Goal: Task Accomplishment & Management: Use online tool/utility

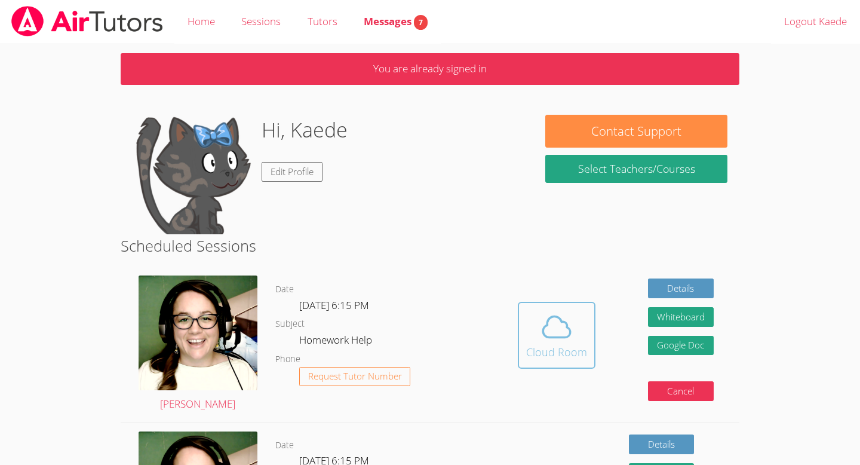
click at [576, 354] on div "Cloud Room" at bounding box center [556, 352] width 61 height 17
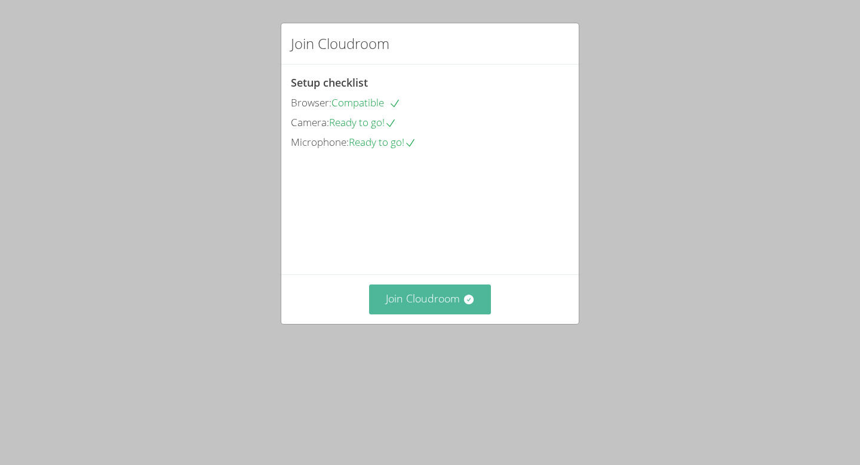
click at [388, 314] on button "Join Cloudroom" at bounding box center [430, 298] width 122 height 29
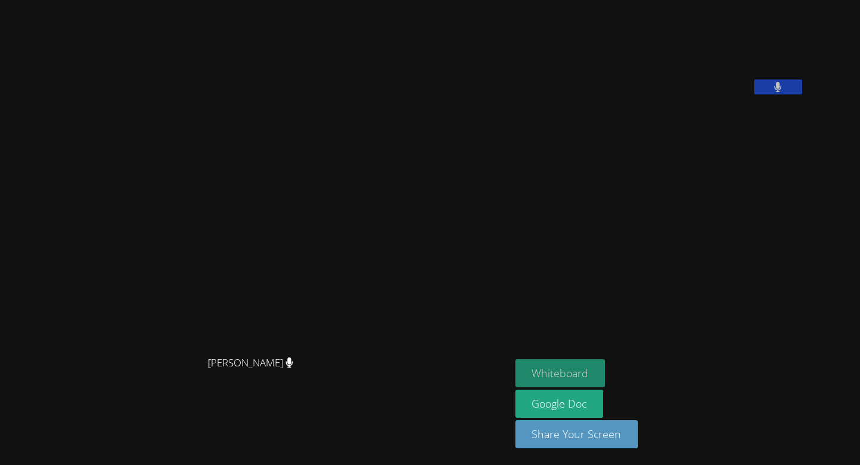
click at [606, 364] on button "Whiteboard" at bounding box center [561, 373] width 90 height 28
click at [345, 176] on video at bounding box center [254, 209] width 179 height 282
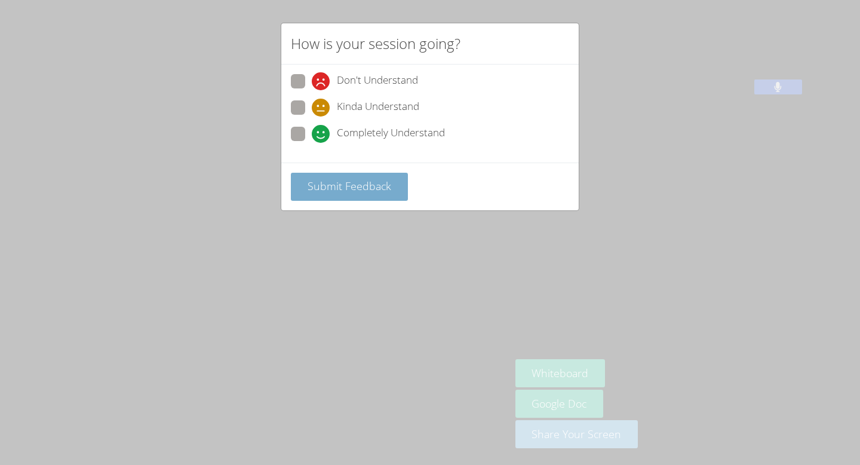
click at [344, 180] on span "Submit Feedback" at bounding box center [350, 186] width 84 height 14
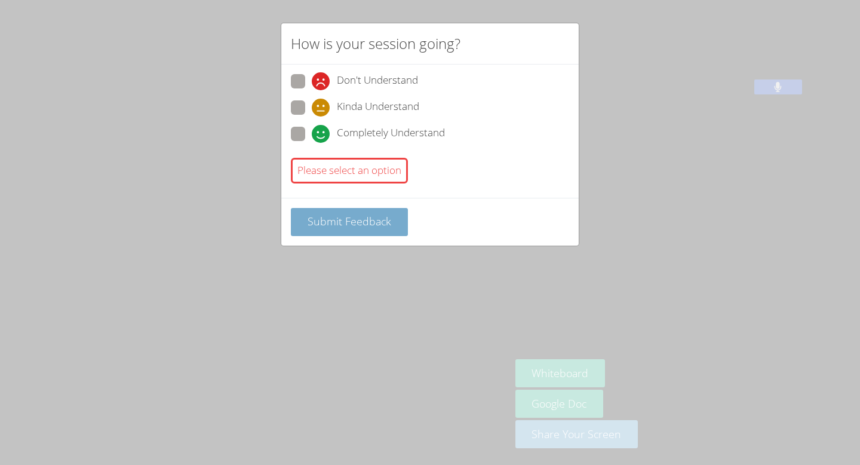
click at [347, 223] on span "Submit Feedback" at bounding box center [350, 221] width 84 height 14
click at [249, 237] on div "How is your session going? Don't Understand Kinda Understand Completely Underst…" at bounding box center [430, 232] width 860 height 465
click at [333, 225] on span "Submit Feedback" at bounding box center [350, 221] width 84 height 14
click at [312, 143] on span at bounding box center [312, 143] width 0 height 0
click at [312, 133] on input "Completely Understand" at bounding box center [317, 132] width 10 height 10
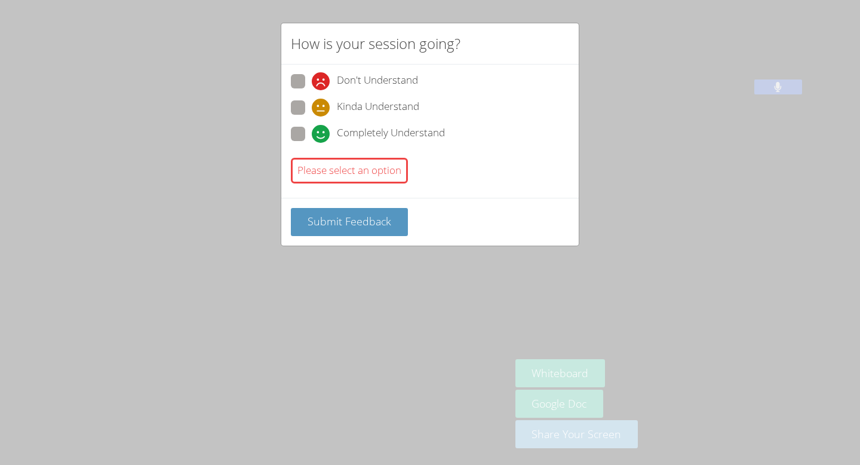
radio input "true"
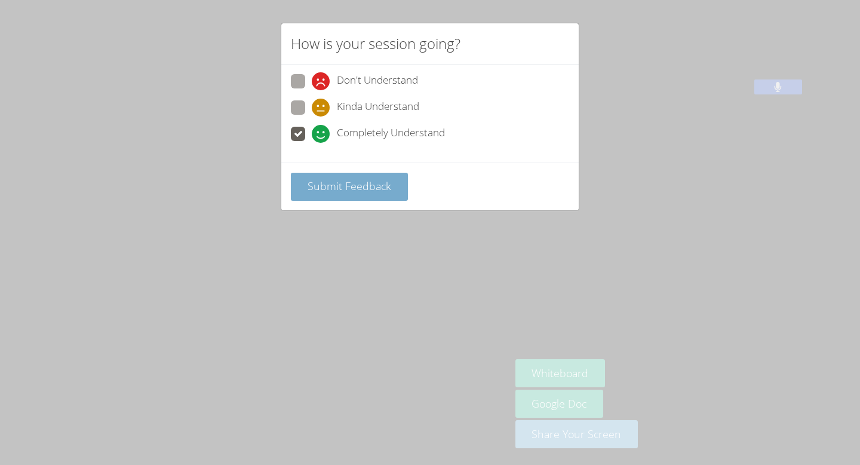
click at [331, 194] on button "Submit Feedback" at bounding box center [349, 187] width 117 height 28
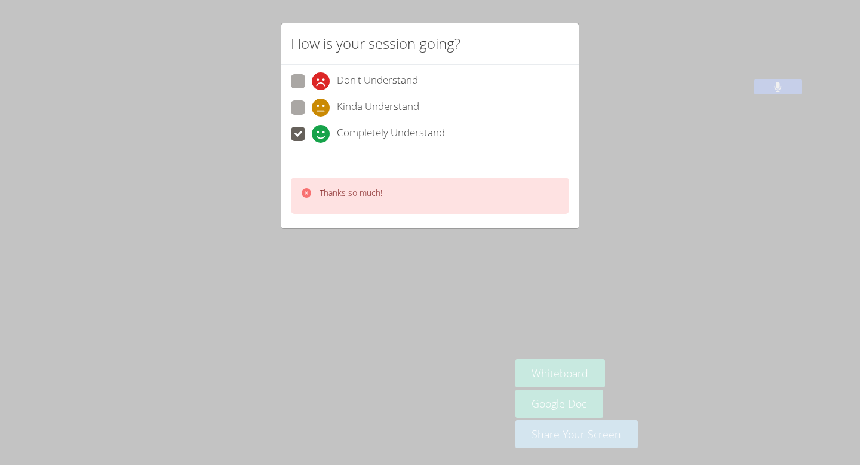
click at [274, 270] on div "How is your session going? Don't Understand Kinda Understand Completely Underst…" at bounding box center [430, 232] width 860 height 465
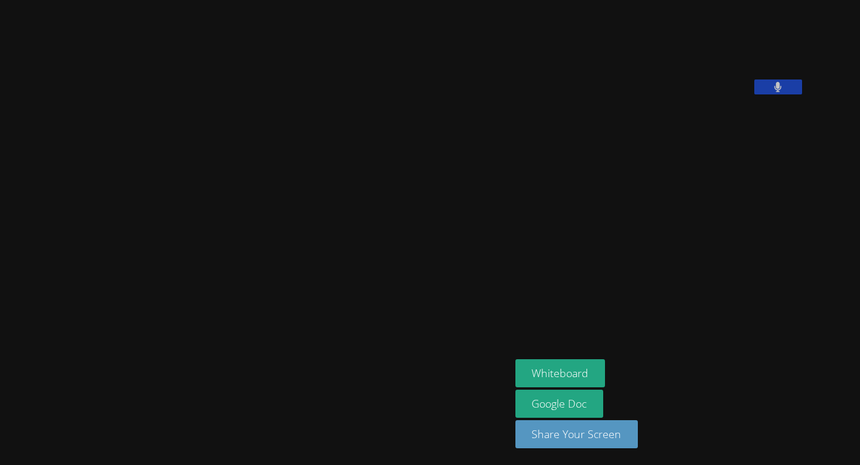
click at [237, 79] on video at bounding box center [254, 209] width 179 height 282
